Goal: Transaction & Acquisition: Purchase product/service

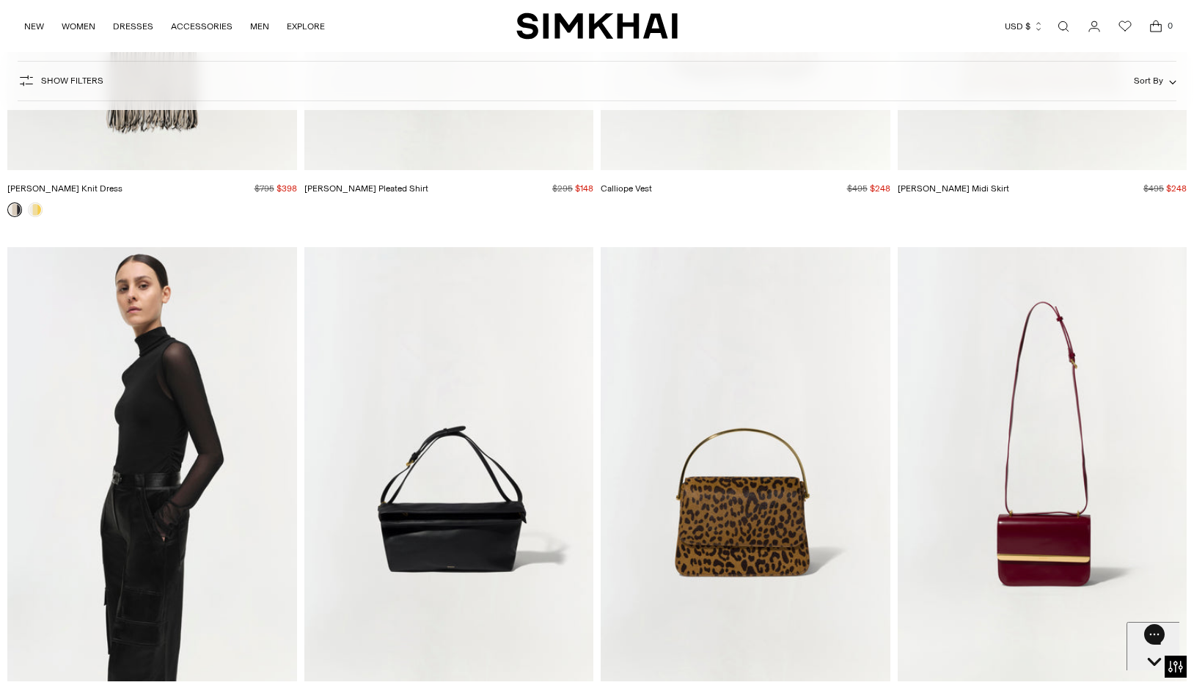
scroll to position [45567, 0]
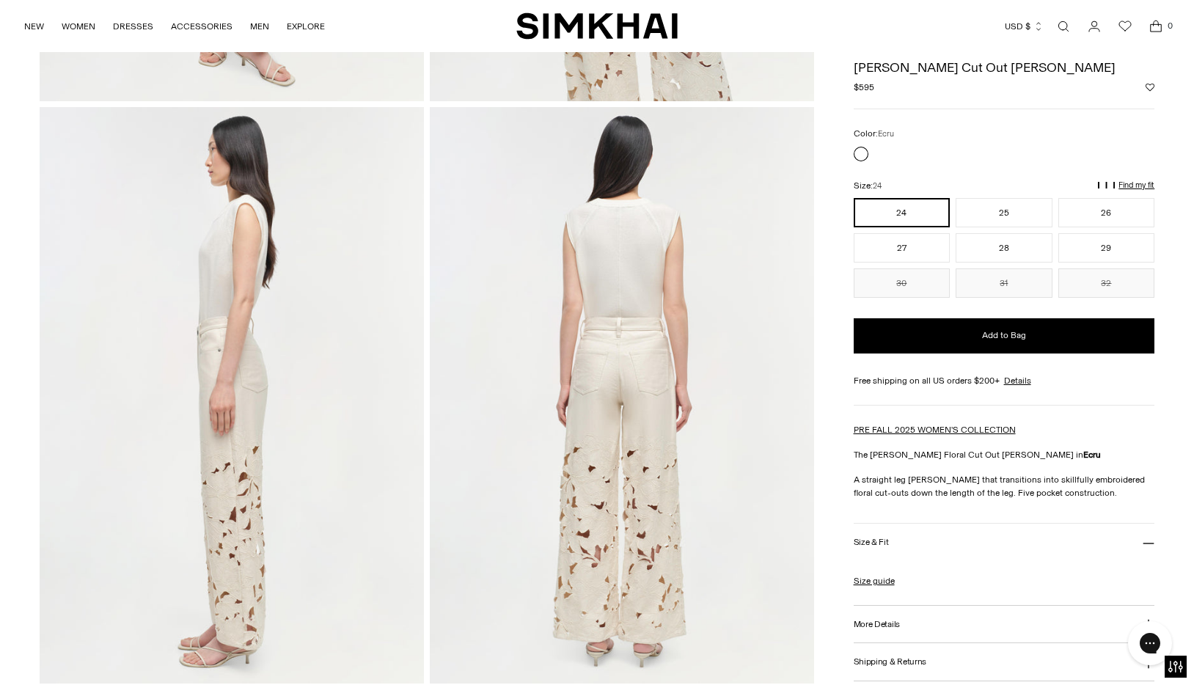
scroll to position [257, 0]
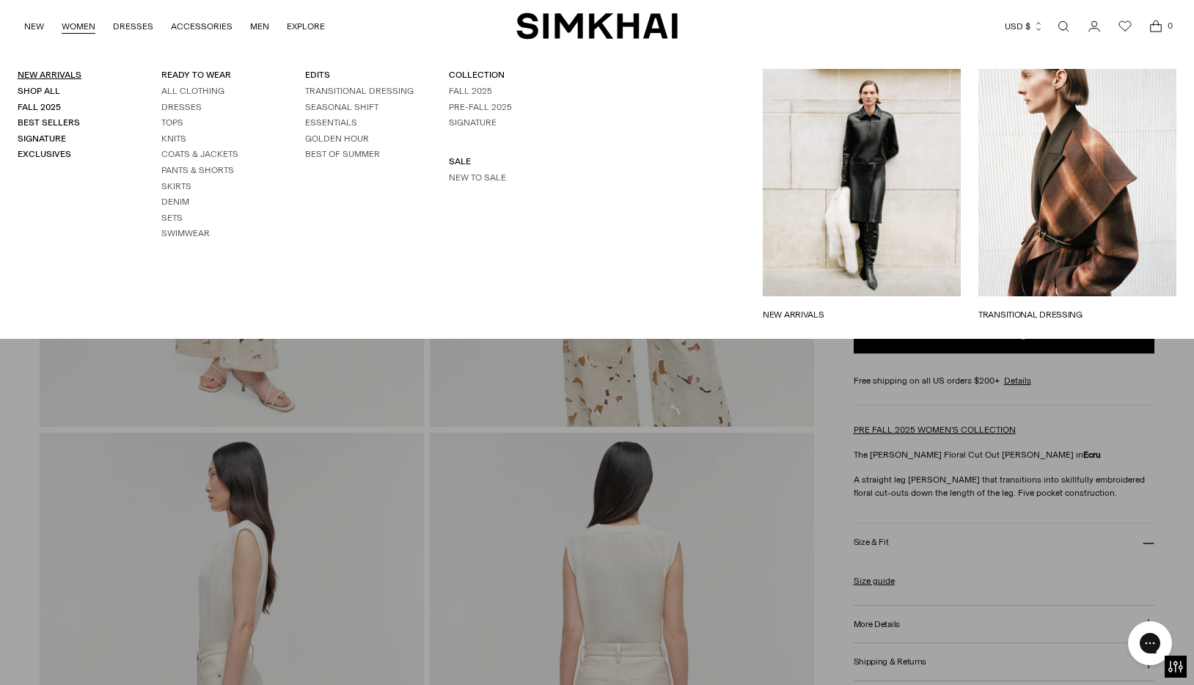
click at [66, 78] on link "New Arrivals" at bounding box center [50, 75] width 64 height 10
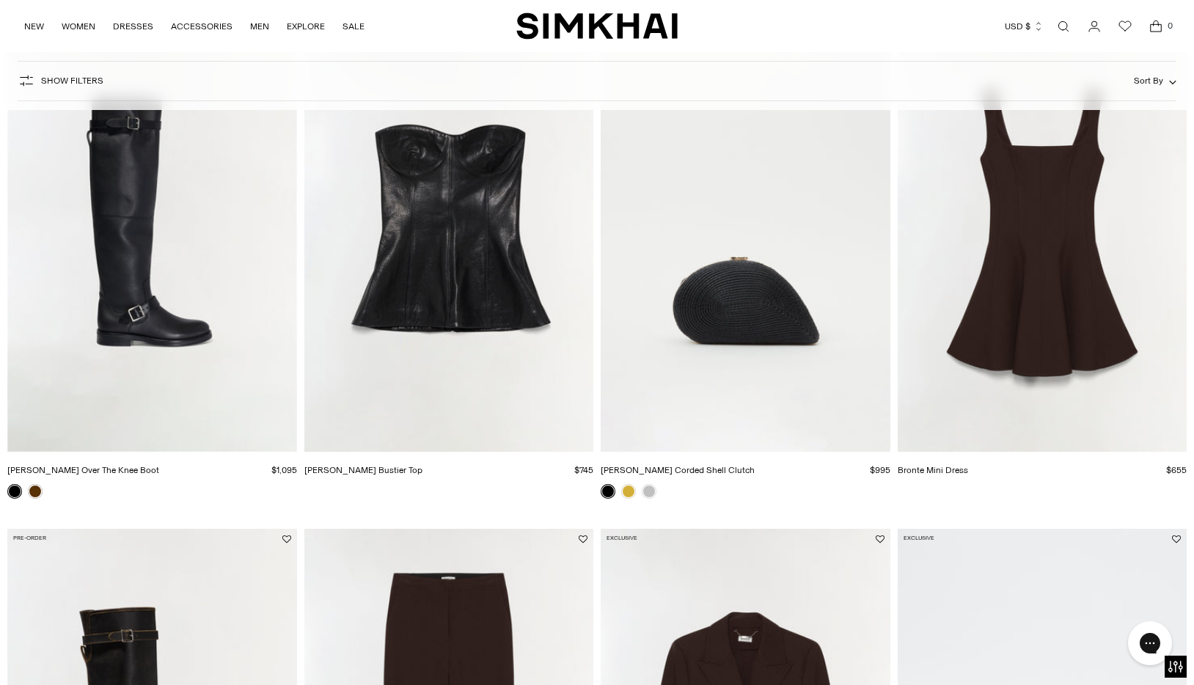
scroll to position [1183, 0]
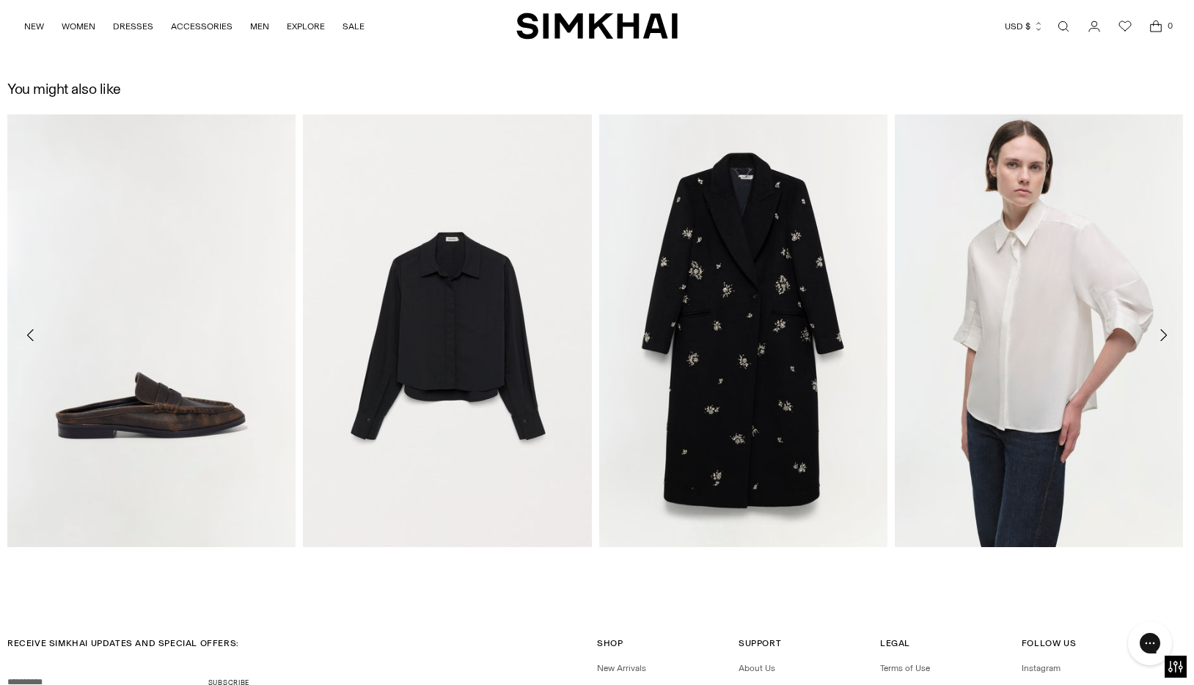
scroll to position [2589, 0]
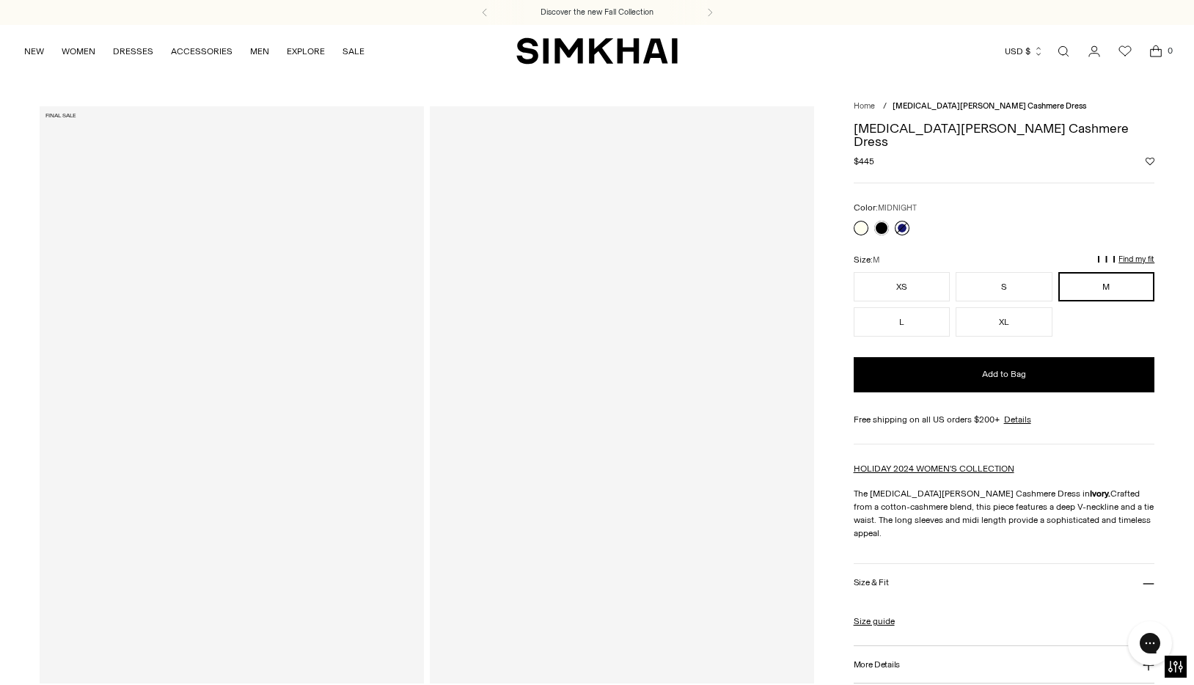
click at [905, 225] on link at bounding box center [902, 228] width 15 height 15
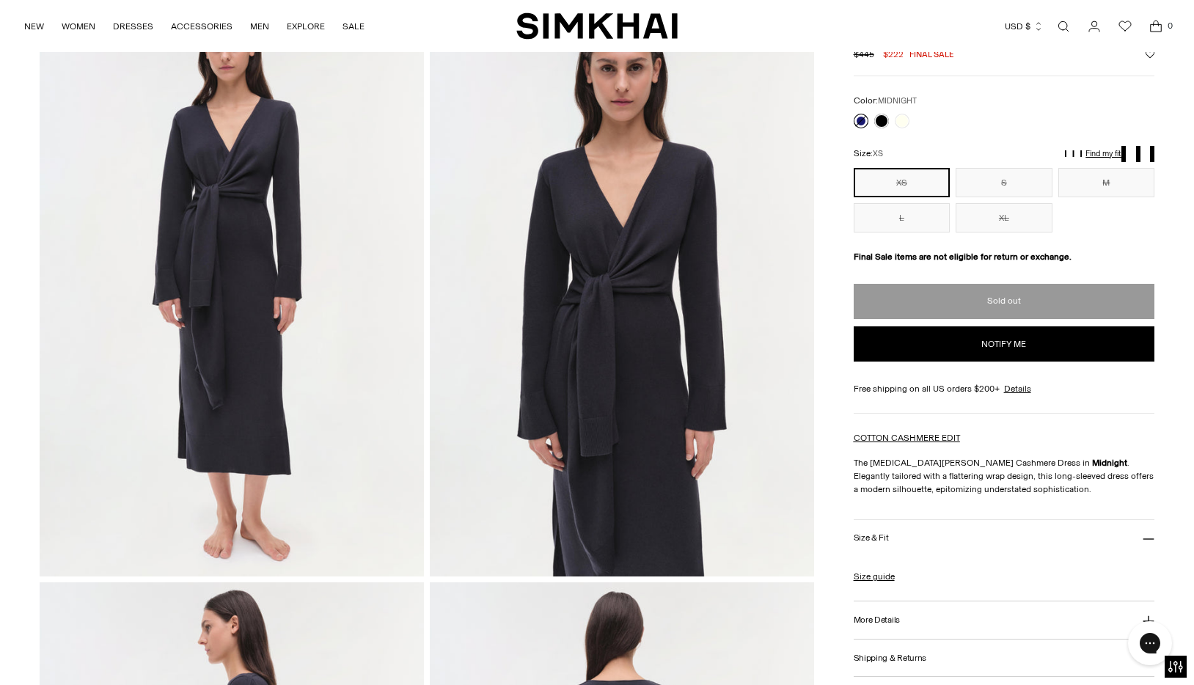
scroll to position [110, 0]
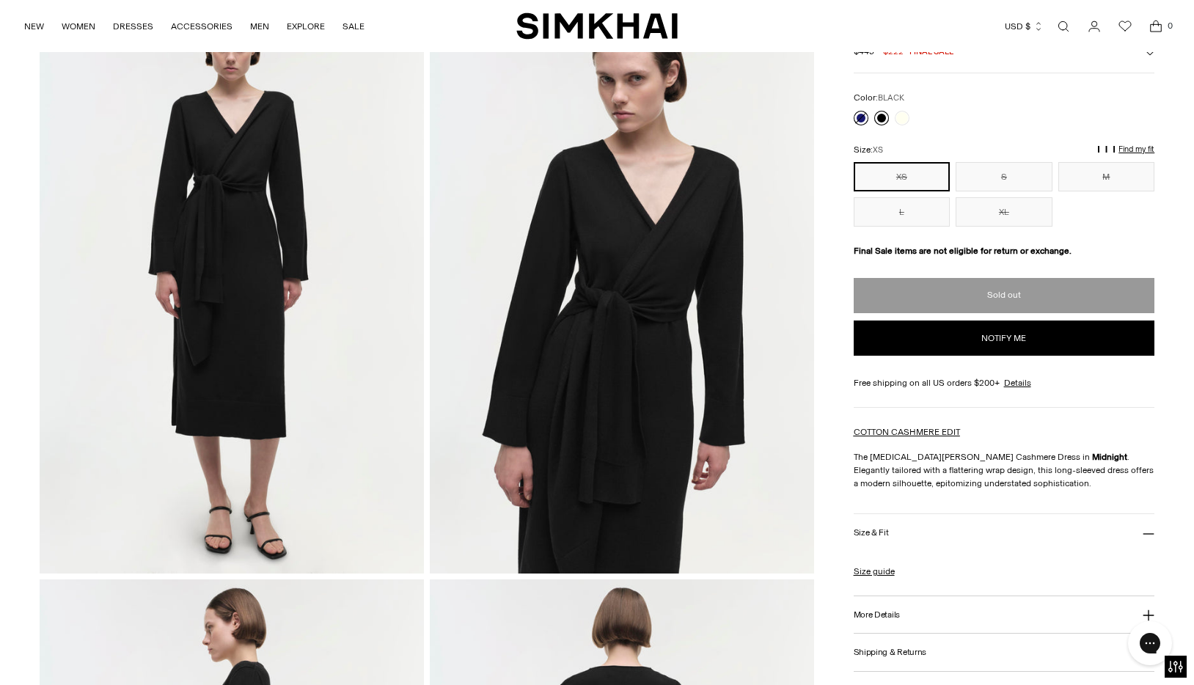
click at [882, 121] on link at bounding box center [882, 118] width 15 height 15
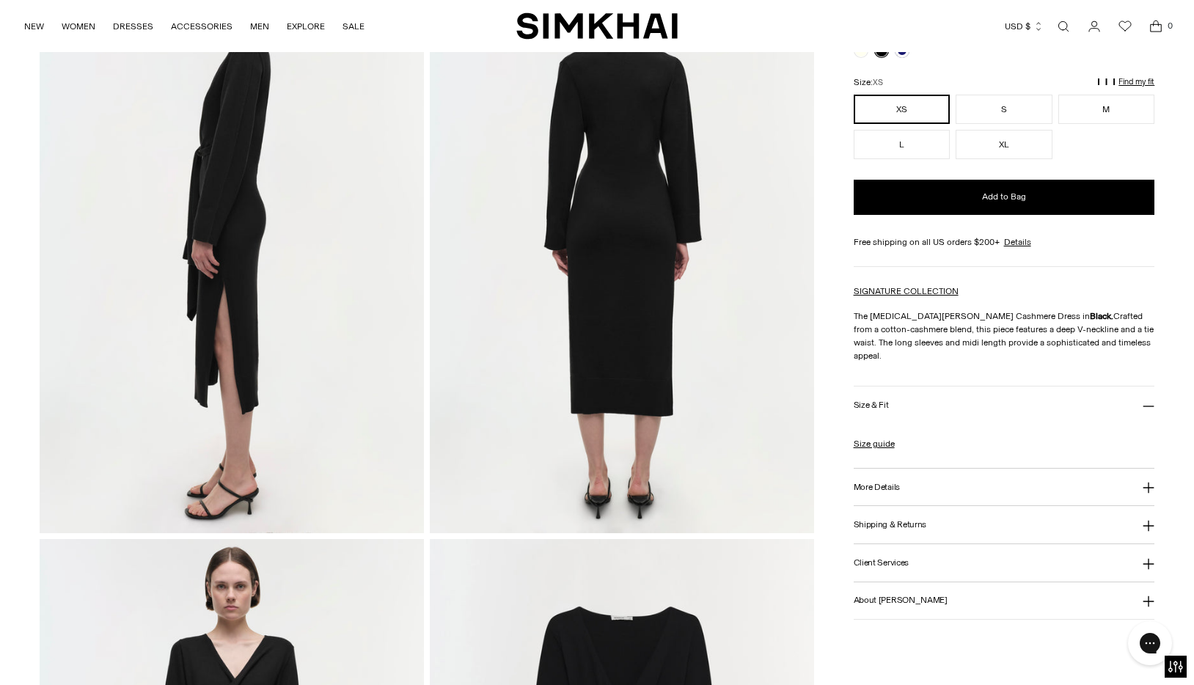
scroll to position [1174, 0]
